Goal: Navigation & Orientation: Find specific page/section

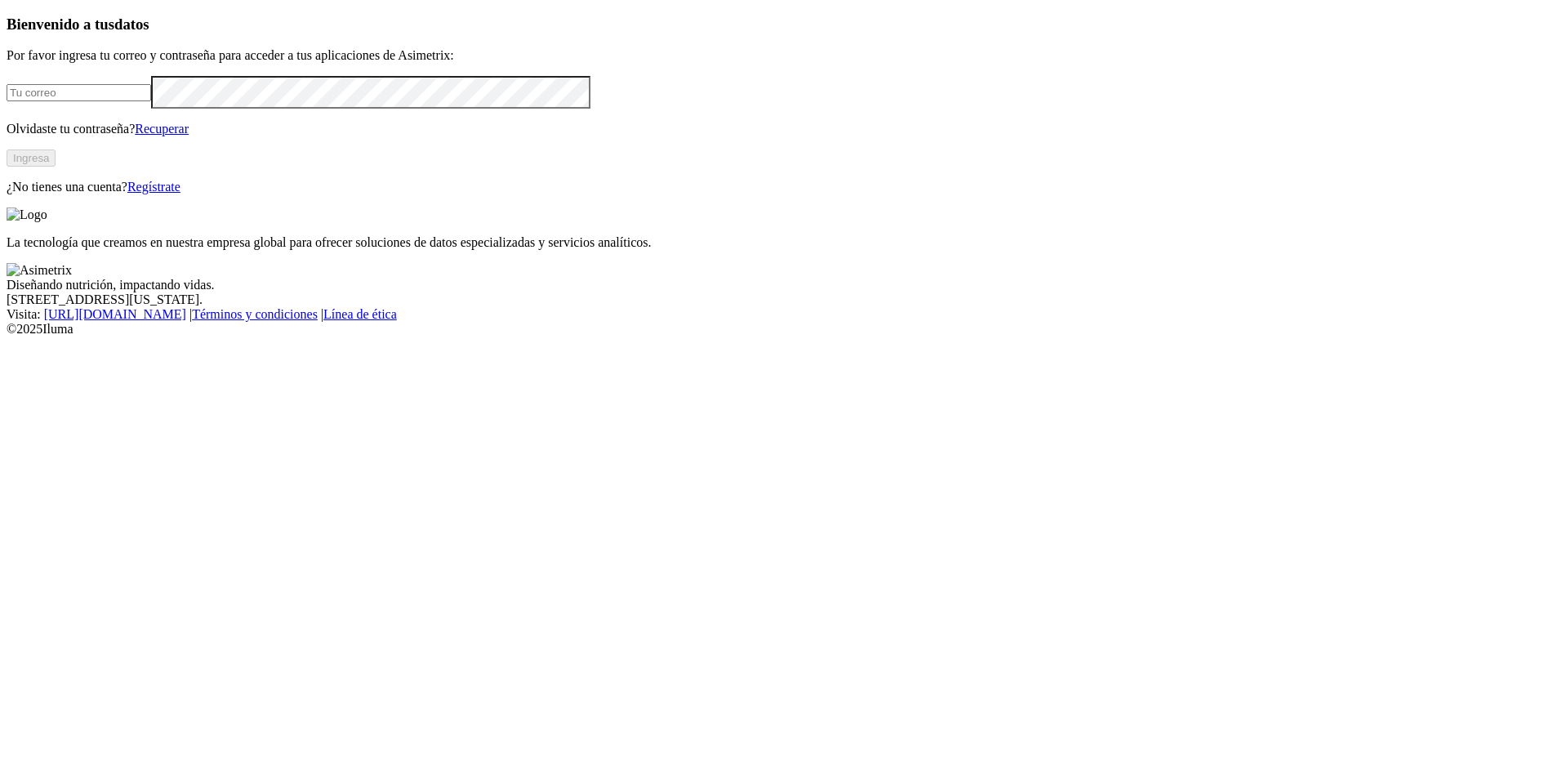
type input "[EMAIL_ADDRESS][DOMAIN_NAME]"
click at [55, 167] on button "Ingresa" at bounding box center [31, 158] width 49 height 17
